Goal: Information Seeking & Learning: Learn about a topic

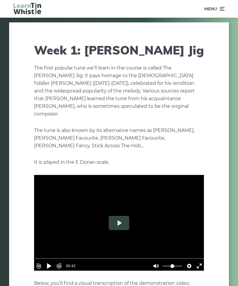
click at [119, 216] on button "Play" at bounding box center [119, 223] width 21 height 14
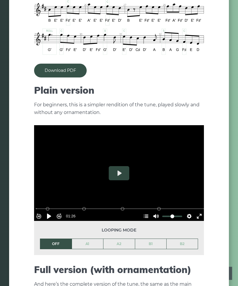
scroll to position [498, 0]
click at [68, 64] on link "Download PDF" at bounding box center [60, 71] width 53 height 14
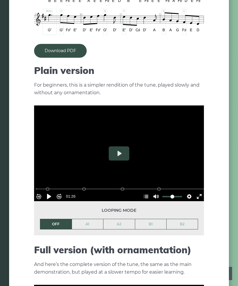
click at [121, 146] on button "Play" at bounding box center [119, 153] width 21 height 14
type input "*****"
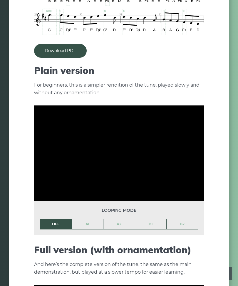
click at [94, 219] on link "A1" at bounding box center [87, 224] width 31 height 10
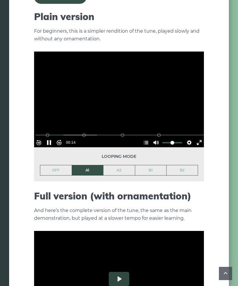
scroll to position [571, 0]
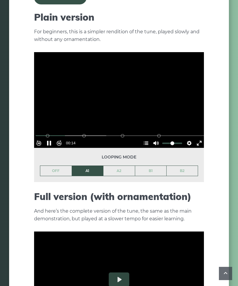
click at [59, 167] on link "OFF" at bounding box center [55, 171] width 31 height 10
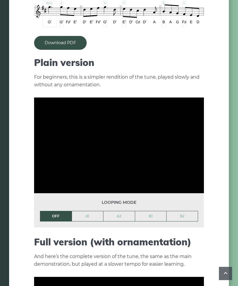
scroll to position [526, 0]
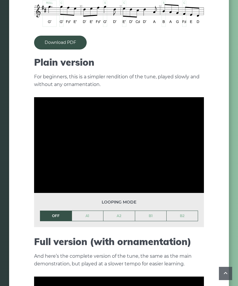
click at [89, 211] on link "A1" at bounding box center [87, 216] width 31 height 10
click at [124, 211] on link "A2" at bounding box center [119, 216] width 31 height 10
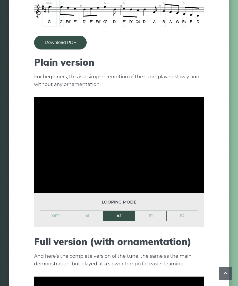
click at [92, 211] on link "A1" at bounding box center [87, 216] width 31 height 10
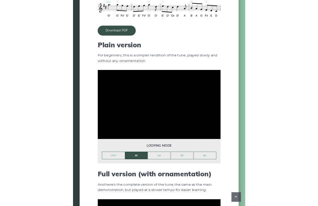
scroll to position [643, 0]
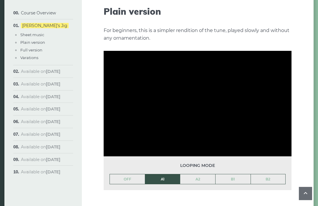
click at [238, 224] on div "The first popular tune we’ll learn in the course is called The [PERSON_NAME] Ji…" at bounding box center [198, 165] width 188 height 1450
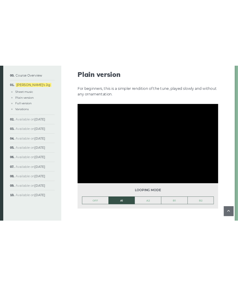
scroll to position [526, 0]
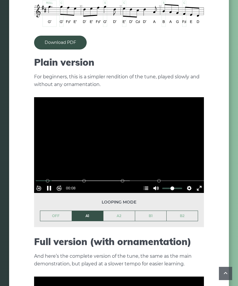
click at [51, 183] on button "Pause Play" at bounding box center [48, 187] width 9 height 9
click at [122, 138] on button "Play" at bounding box center [119, 145] width 21 height 14
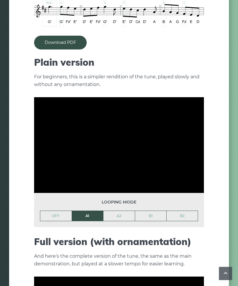
click at [119, 211] on link "A2" at bounding box center [119, 216] width 31 height 10
click at [151, 211] on link "B1" at bounding box center [150, 216] width 31 height 10
click at [187, 211] on link "B2" at bounding box center [182, 216] width 31 height 10
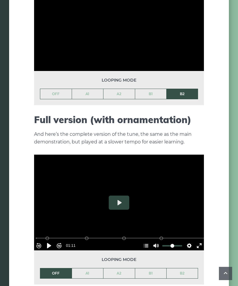
scroll to position [648, 0]
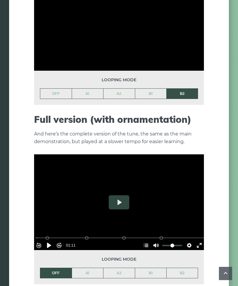
click at [119, 195] on button "Play" at bounding box center [119, 202] width 21 height 14
type input "*****"
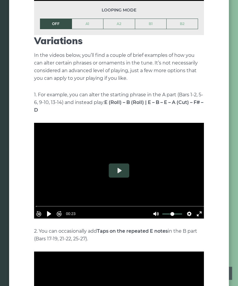
type input "***"
click at [116, 163] on button "Play" at bounding box center [119, 170] width 21 height 14
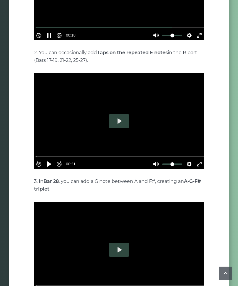
scroll to position [1085, 0]
click at [115, 114] on button "Play" at bounding box center [119, 121] width 21 height 14
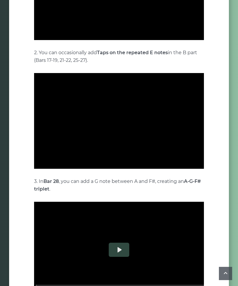
type input "*****"
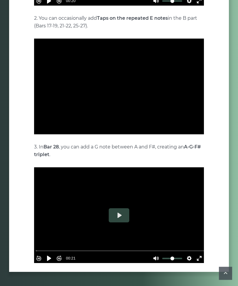
scroll to position [1119, 0]
click at [123, 208] on button "Play" at bounding box center [119, 215] width 21 height 14
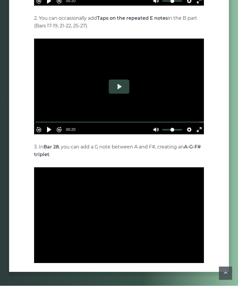
type input "*****"
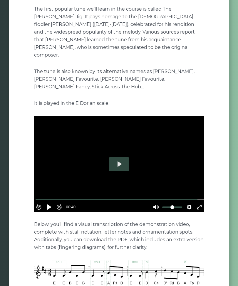
scroll to position [0, 0]
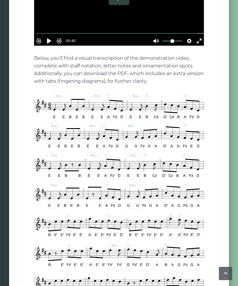
type input "***"
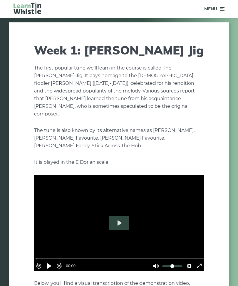
click at [220, 7] on icon at bounding box center [222, 8] width 6 height 7
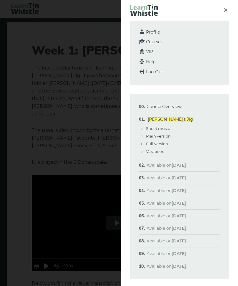
click at [161, 141] on link "Full version" at bounding box center [157, 143] width 22 height 5
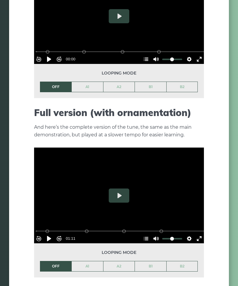
scroll to position [742, 0]
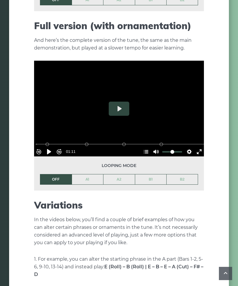
click at [121, 102] on button "Play" at bounding box center [119, 109] width 21 height 14
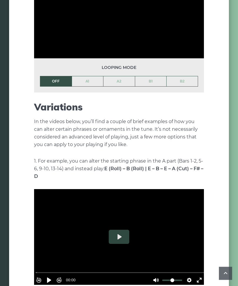
scroll to position [854, 0]
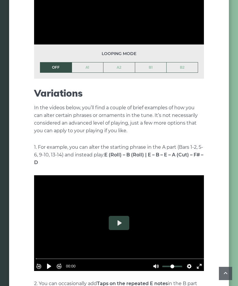
click at [117, 216] on button "Play" at bounding box center [119, 223] width 21 height 14
type input "*****"
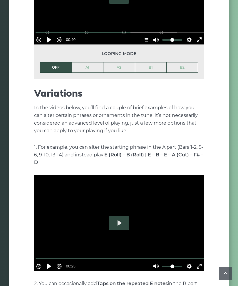
click at [161, 219] on div at bounding box center [119, 223] width 170 height 96
click at [119, 216] on button "Play" at bounding box center [119, 223] width 21 height 14
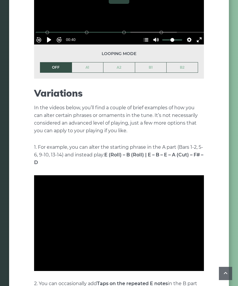
click at [154, 281] on input "Seek" at bounding box center [121, 284] width 170 height 6
type input "*****"
click at [154, 261] on button "Unmute Mute" at bounding box center [156, 265] width 9 height 9
type input "*"
click at [120, 209] on div at bounding box center [119, 223] width 170 height 96
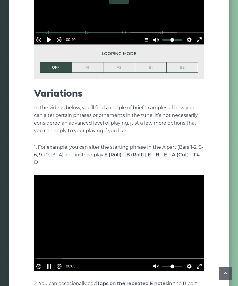
type input "*****"
click at [153, 261] on button "Unmute Mute" at bounding box center [156, 265] width 9 height 9
type input "*"
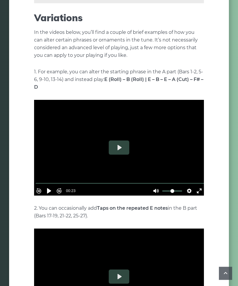
scroll to position [929, 0]
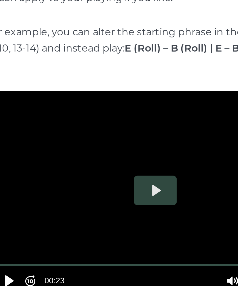
click at [109, 132] on button "Play" at bounding box center [119, 139] width 21 height 14
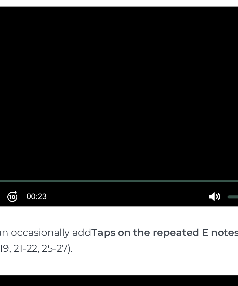
type input "***"
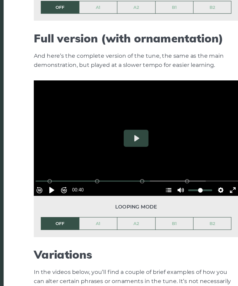
scroll to position [703, 0]
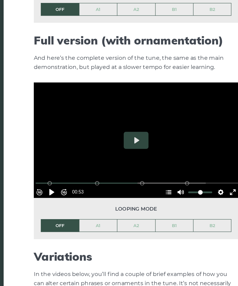
type input "*****"
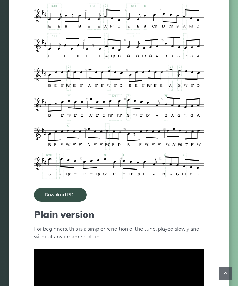
scroll to position [374, 0]
